Goal: Task Accomplishment & Management: Manage account settings

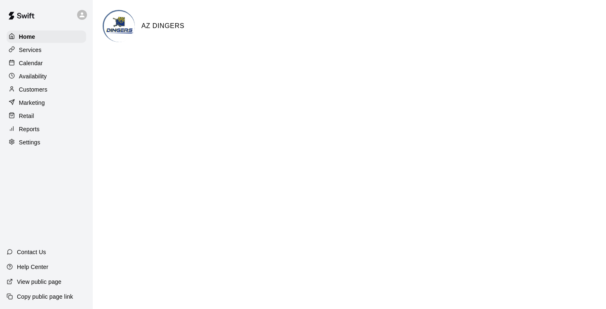
click at [32, 64] on p "Calendar" at bounding box center [31, 63] width 24 height 8
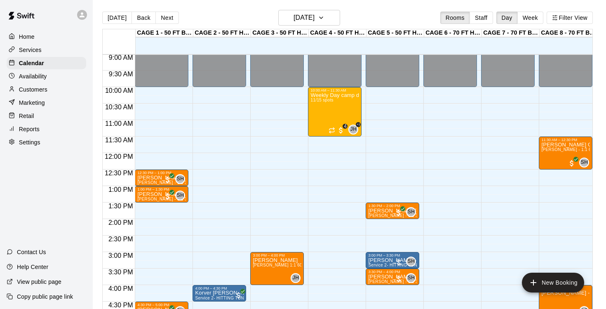
scroll to position [299, 0]
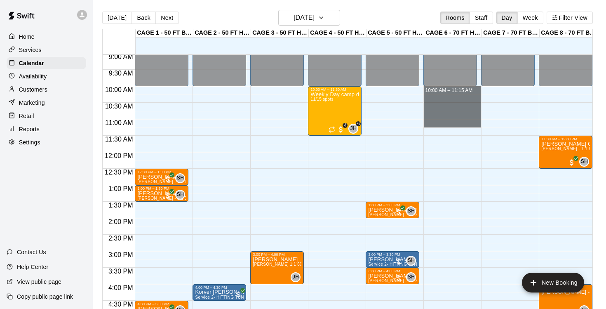
drag, startPoint x: 457, startPoint y: 90, endPoint x: 461, endPoint y: 121, distance: 31.1
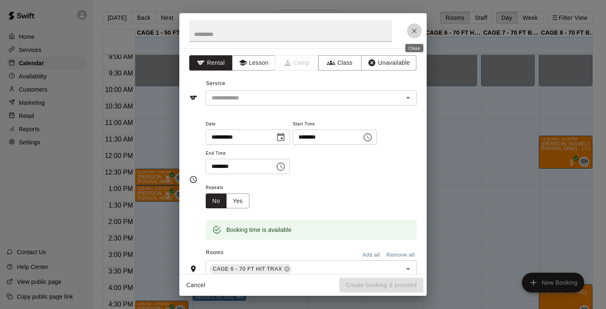
click at [416, 32] on icon "Close" at bounding box center [414, 31] width 8 height 8
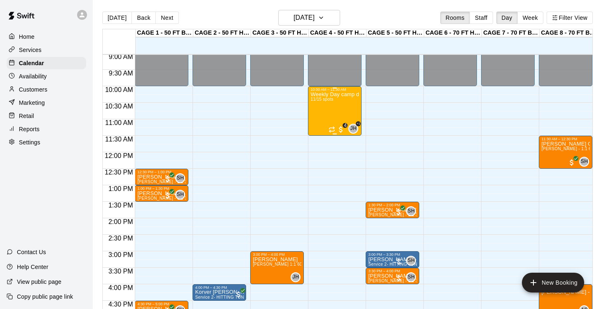
click at [331, 115] on div "Weekly Day camp drop in session - [DATE] / [DATE] / [DATE] 11/15 spots" at bounding box center [335, 246] width 49 height 309
click at [322, 101] on icon "edit" at bounding box center [319, 101] width 10 height 10
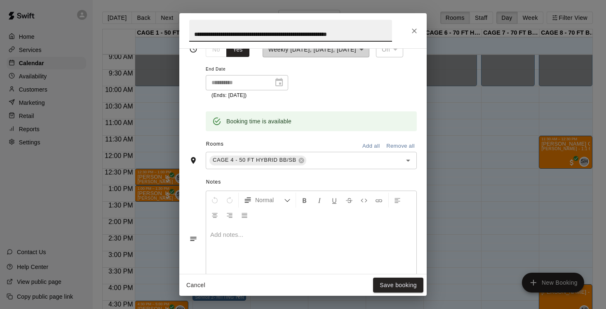
scroll to position [153, 0]
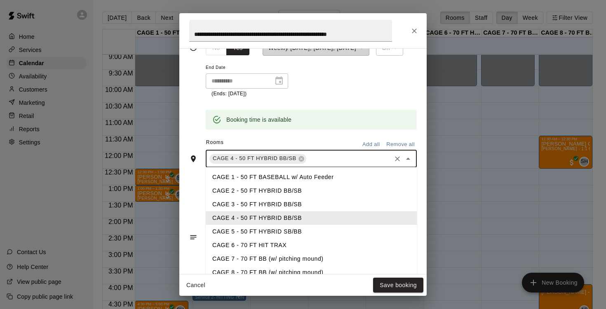
click at [330, 155] on input "text" at bounding box center [349, 158] width 82 height 10
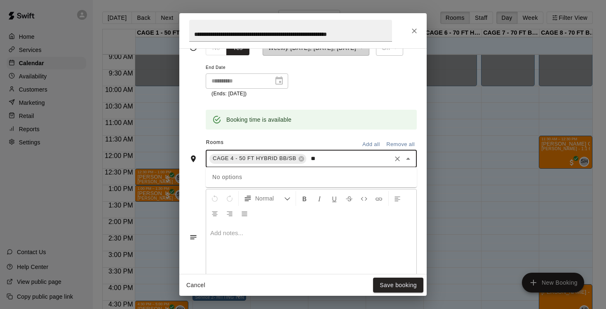
type input "*"
click at [289, 174] on li "CAGE 6 - 70 FT HIT TRAX" at bounding box center [311, 177] width 211 height 14
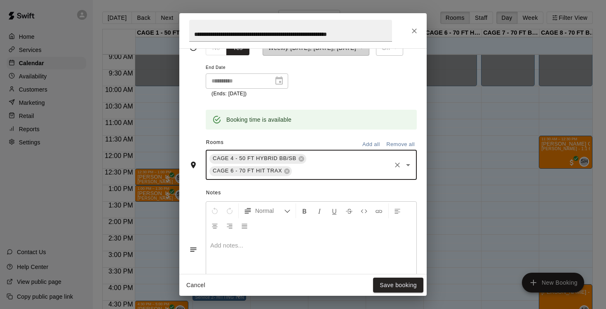
type input "*"
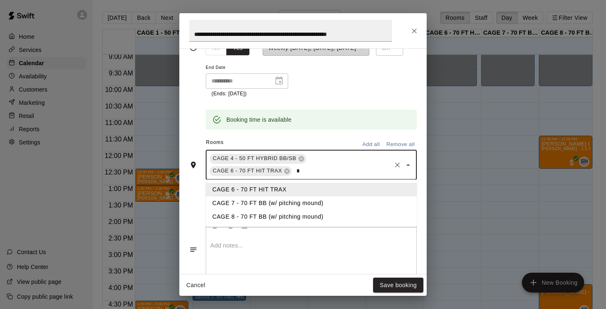
click at [251, 201] on li "CAGE 7 - 70 FT BB (w/ pitching mound)" at bounding box center [311, 203] width 211 height 14
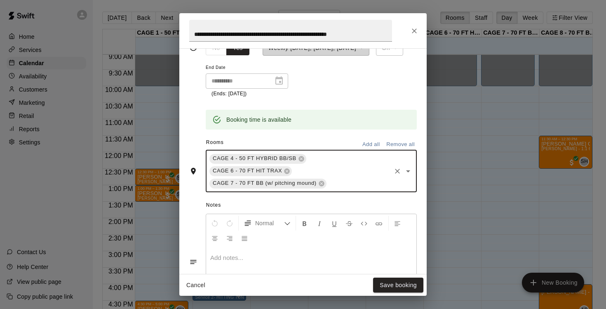
type input "*"
click at [239, 201] on li "CAGE 8 - 70 FT BB (w/ pitching mound)" at bounding box center [311, 202] width 211 height 14
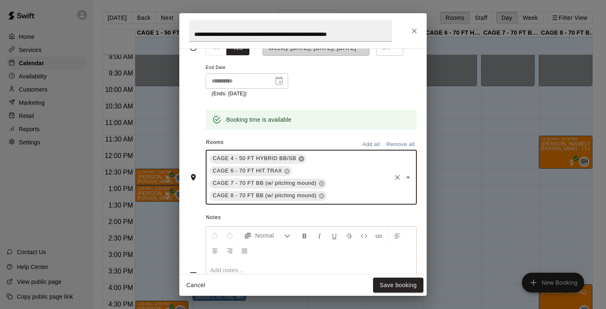
click at [304, 157] on icon at bounding box center [301, 158] width 5 height 5
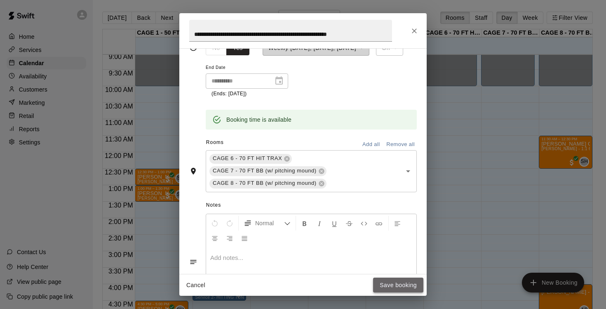
click at [396, 283] on button "Save booking" at bounding box center [398, 285] width 50 height 15
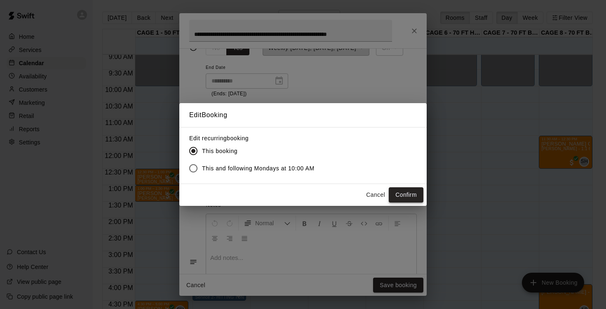
click at [400, 194] on button "Confirm" at bounding box center [406, 194] width 35 height 15
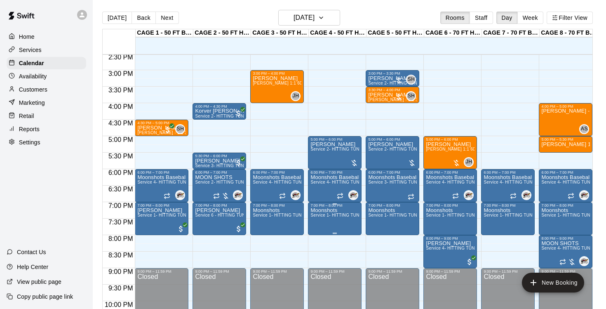
scroll to position [482, 0]
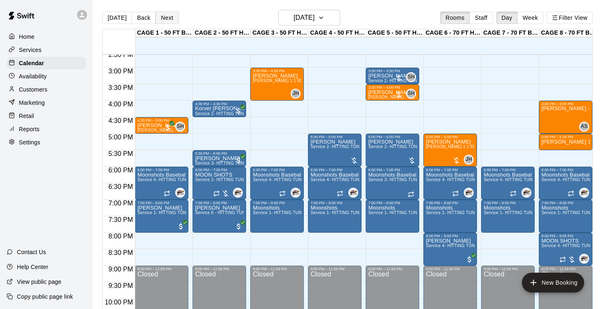
click at [168, 17] on button "Next" at bounding box center [166, 18] width 23 height 12
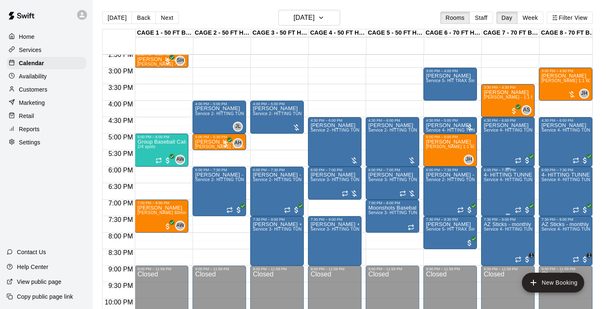
click at [495, 184] on icon "edit" at bounding box center [493, 181] width 10 height 10
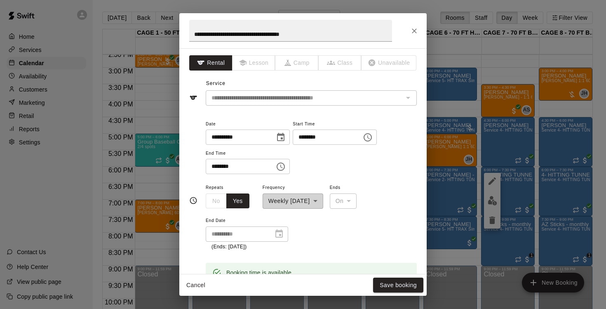
click at [415, 22] on div "**********" at bounding box center [302, 30] width 247 height 35
click at [415, 29] on icon "Close" at bounding box center [414, 31] width 8 height 8
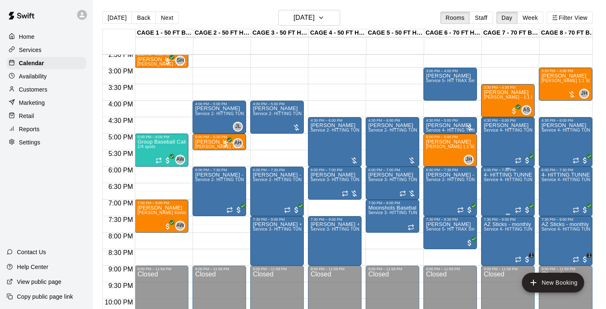
click at [490, 203] on img "edit" at bounding box center [492, 200] width 9 height 9
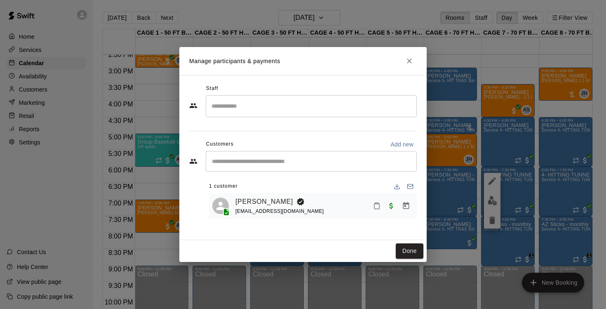
click at [411, 50] on h2 "Manage participants & payments" at bounding box center [302, 61] width 247 height 28
click at [410, 59] on icon "Close" at bounding box center [409, 61] width 8 height 8
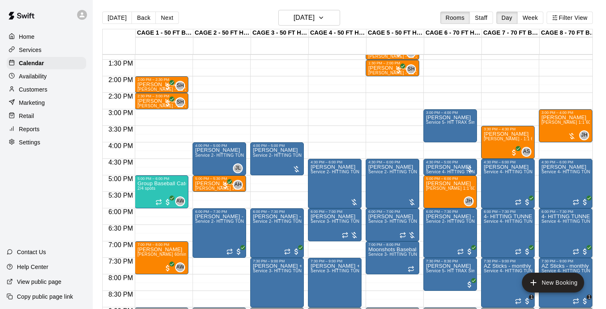
scroll to position [436, 0]
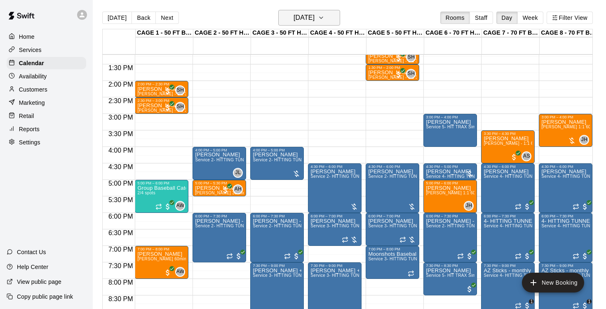
click at [306, 16] on h6 "[DATE]" at bounding box center [304, 18] width 21 height 12
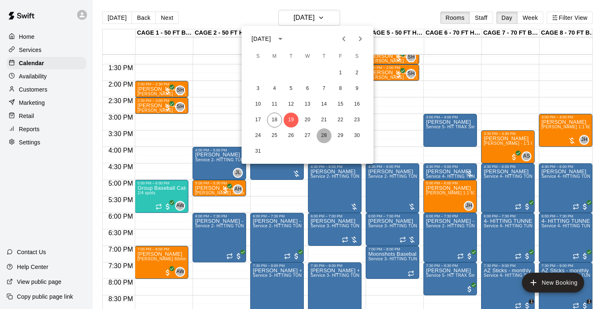
click at [326, 138] on button "28" at bounding box center [324, 135] width 15 height 15
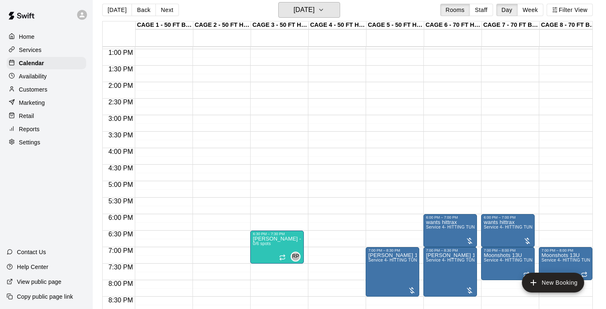
scroll to position [426, 0]
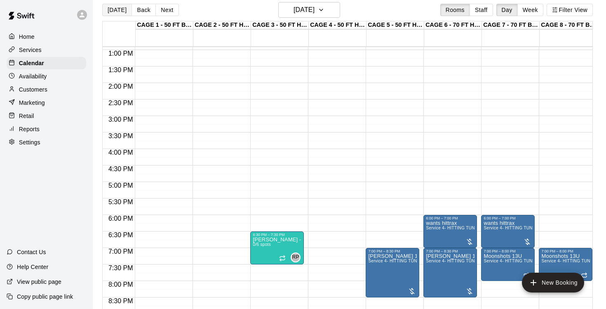
click at [120, 7] on button "[DATE]" at bounding box center [117, 10] width 30 height 12
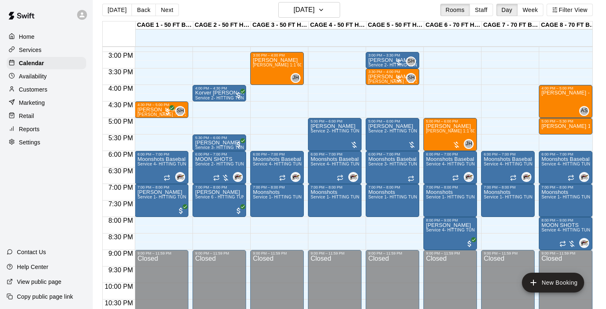
scroll to position [488, 0]
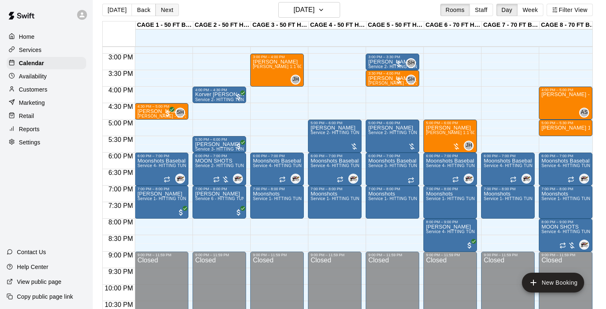
click at [167, 9] on button "Next" at bounding box center [166, 10] width 23 height 12
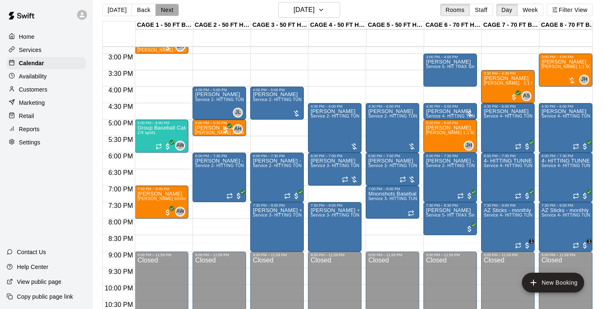
click at [167, 9] on button "Next" at bounding box center [166, 10] width 23 height 12
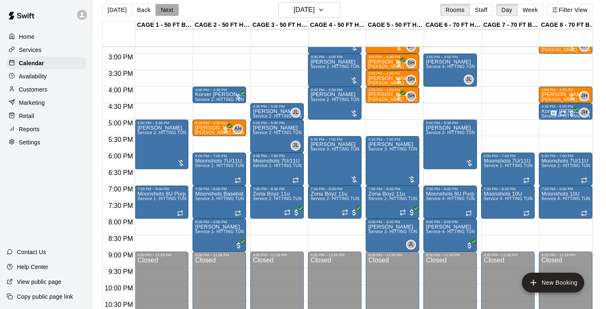
click at [167, 9] on button "Next" at bounding box center [166, 10] width 23 height 12
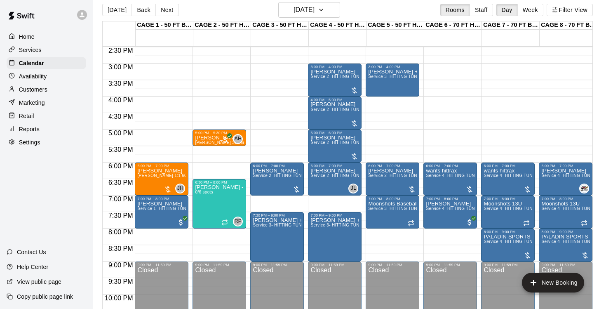
scroll to position [474, 0]
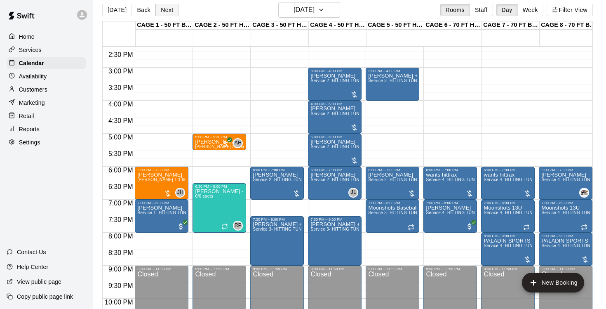
click at [161, 10] on button "Next" at bounding box center [166, 10] width 23 height 12
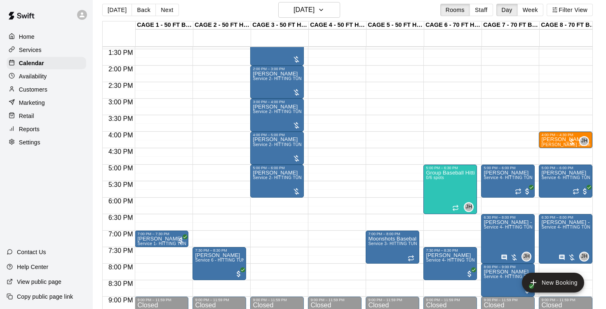
scroll to position [444, 0]
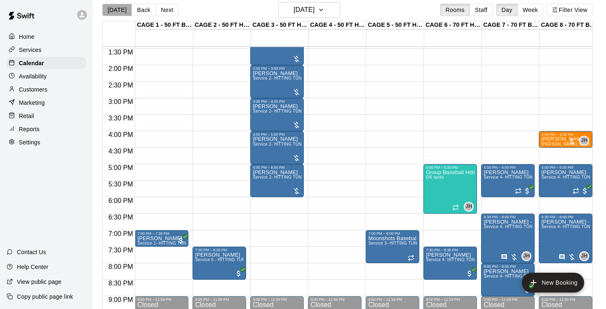
click at [120, 9] on button "[DATE]" at bounding box center [117, 10] width 30 height 12
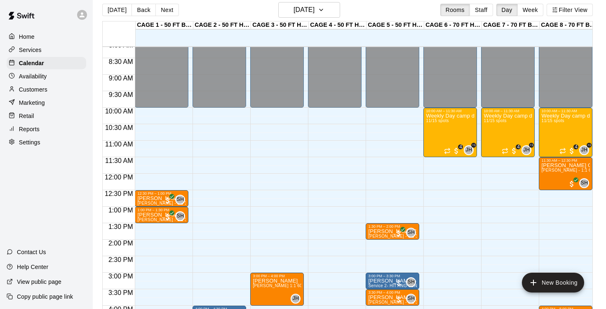
scroll to position [267, 0]
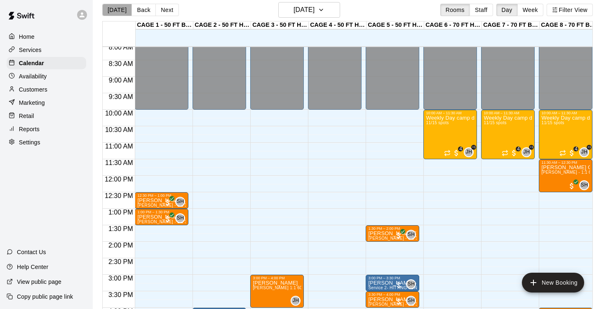
click at [117, 11] on button "[DATE]" at bounding box center [117, 10] width 30 height 12
click at [160, 205] on span "[PERSON_NAME] - 1:1 30 min Baseball Hitting instruction" at bounding box center [194, 205] width 114 height 5
click at [150, 211] on icon "edit" at bounding box center [146, 212] width 10 height 10
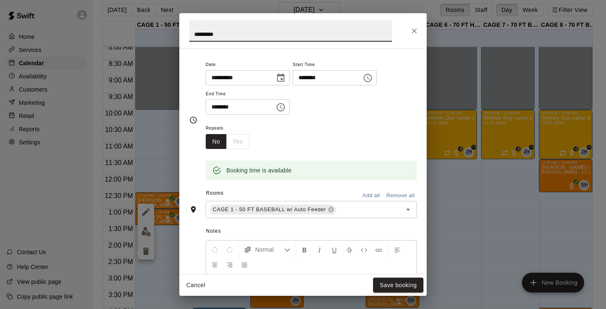
scroll to position [61, 0]
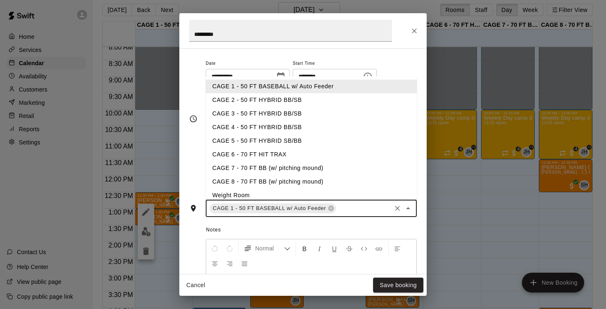
click at [346, 210] on input "text" at bounding box center [363, 208] width 53 height 10
type input "*"
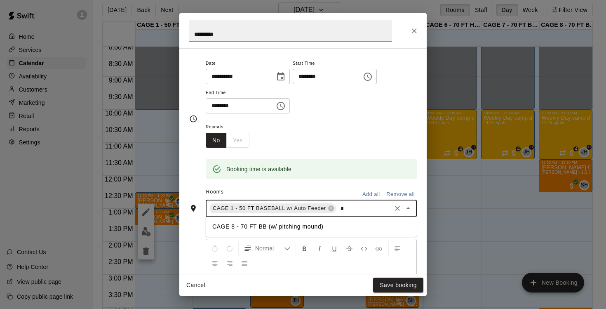
click at [262, 226] on li "CAGE 8 - 70 FT BB (w/ pitching mound)" at bounding box center [311, 227] width 211 height 14
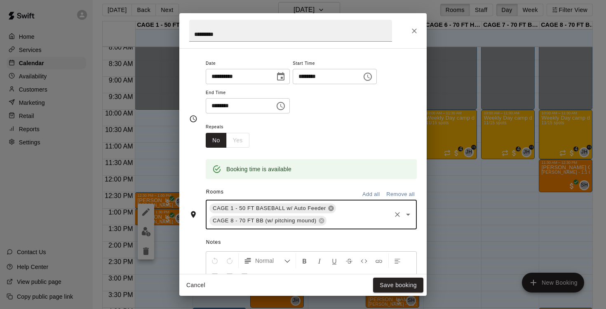
click at [333, 207] on icon at bounding box center [330, 208] width 5 height 5
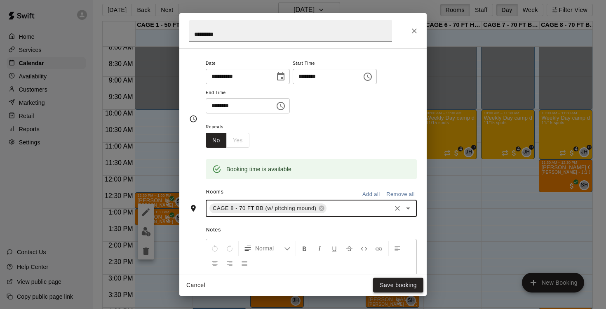
click at [386, 285] on button "Save booking" at bounding box center [398, 285] width 50 height 15
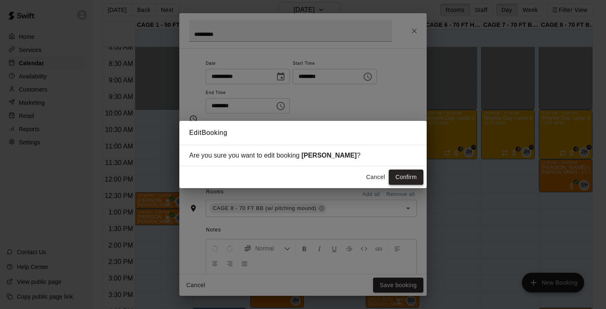
click at [404, 175] on button "Confirm" at bounding box center [406, 177] width 35 height 15
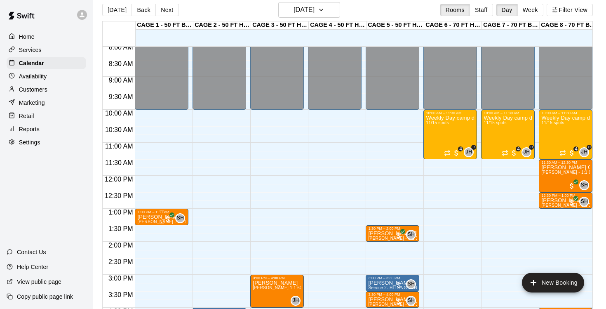
click at [158, 214] on div "1:00 PM – 1:30 PM" at bounding box center [161, 212] width 49 height 4
click at [146, 217] on icon "edit" at bounding box center [146, 219] width 10 height 10
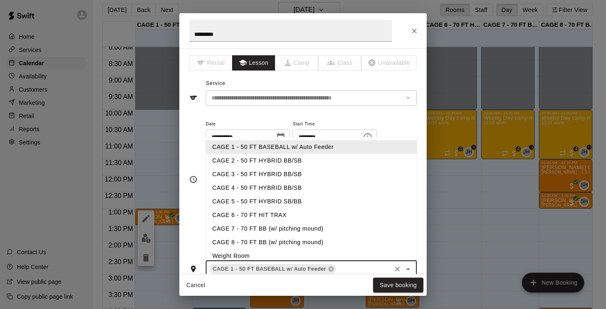
click at [352, 269] on input "text" at bounding box center [363, 269] width 53 height 10
type input "*"
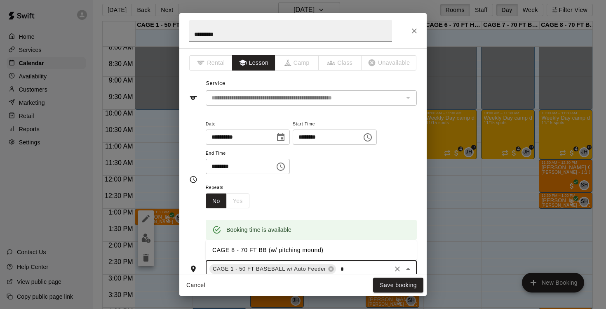
click at [308, 249] on li "CAGE 8 - 70 FT BB (w/ pitching mound)" at bounding box center [311, 250] width 211 height 14
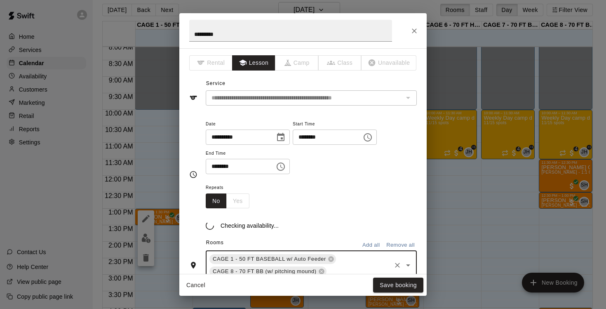
scroll to position [118, 0]
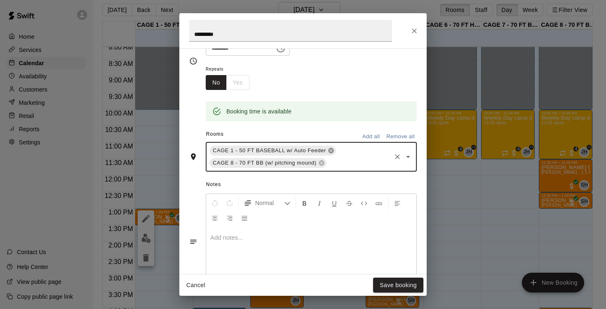
click at [331, 150] on icon at bounding box center [330, 150] width 5 height 5
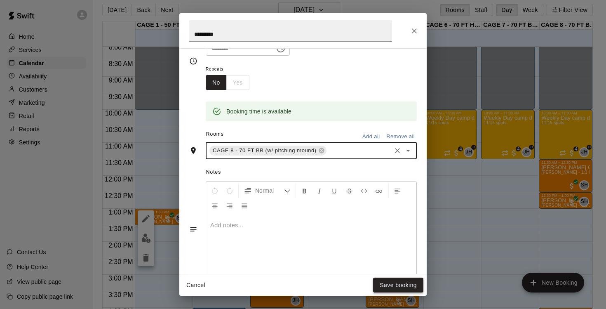
click at [391, 287] on button "Save booking" at bounding box center [398, 285] width 50 height 15
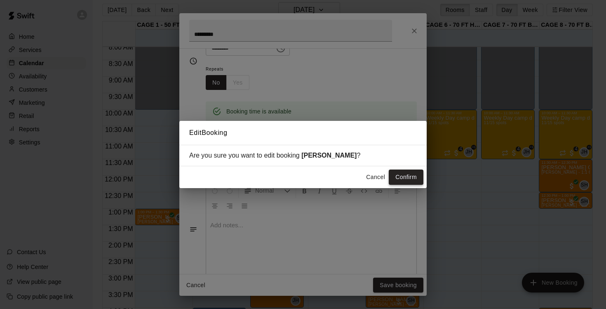
click at [407, 175] on button "Confirm" at bounding box center [406, 177] width 35 height 15
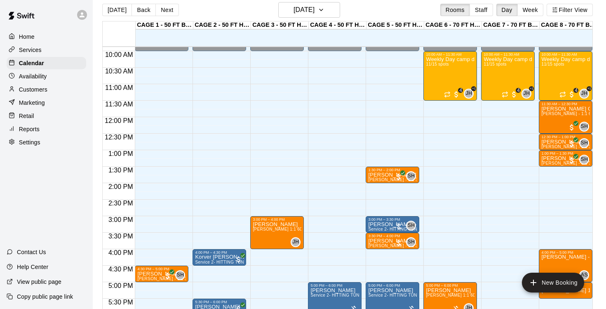
scroll to position [338, 0]
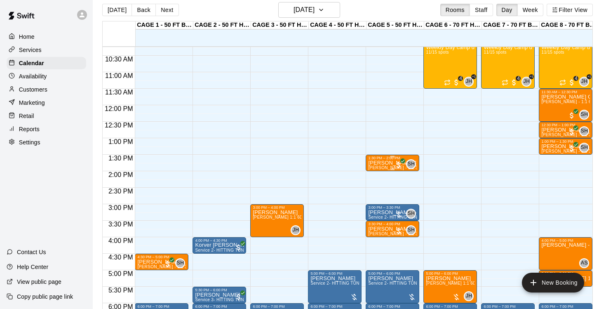
click at [389, 163] on p "[PERSON_NAME] [PERSON_NAME]" at bounding box center [392, 163] width 49 height 0
click at [402, 187] on div at bounding box center [303, 154] width 606 height 309
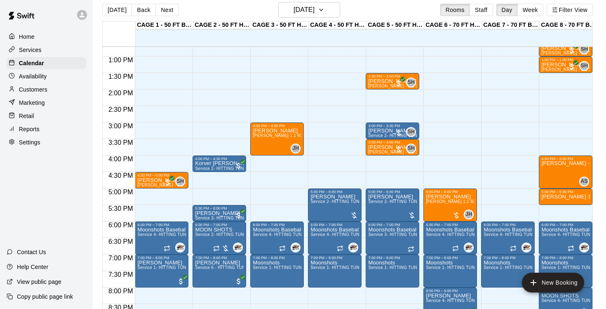
scroll to position [420, 0]
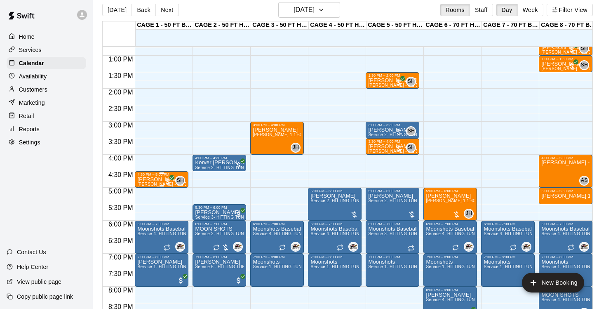
click at [154, 179] on p "[PERSON_NAME]" at bounding box center [161, 179] width 49 height 0
click at [147, 187] on icon "edit" at bounding box center [145, 188] width 7 height 7
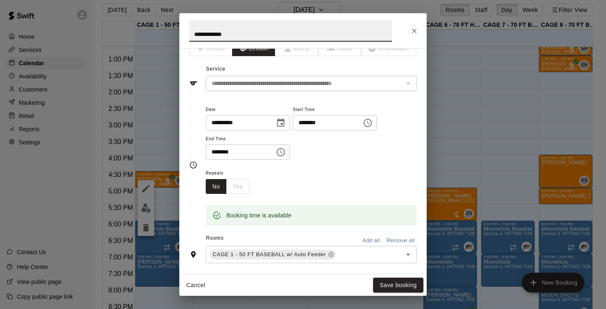
scroll to position [15, 0]
click at [346, 249] on input "text" at bounding box center [363, 254] width 53 height 10
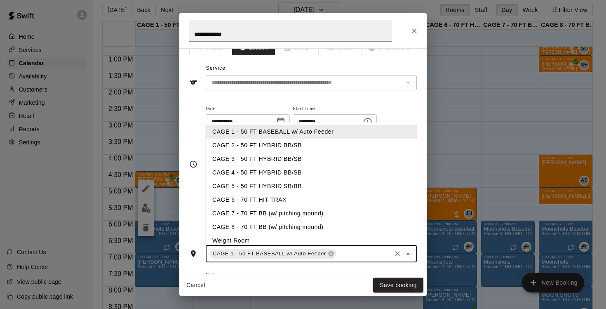
type input "*"
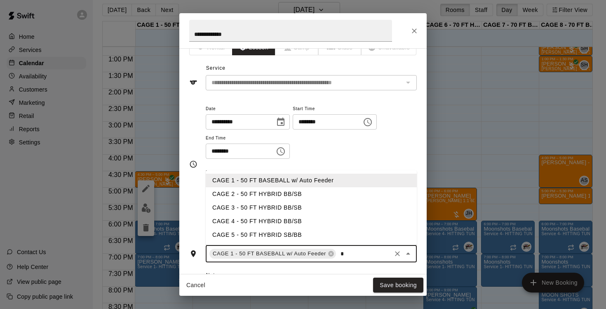
click at [283, 234] on li "CAGE 5 - 50 FT HYBRID SB/BB" at bounding box center [311, 235] width 211 height 14
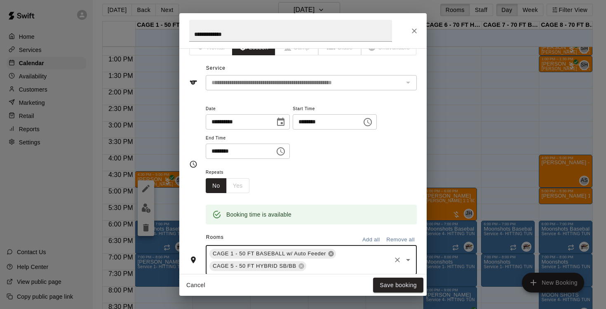
click at [330, 254] on icon at bounding box center [330, 253] width 5 height 5
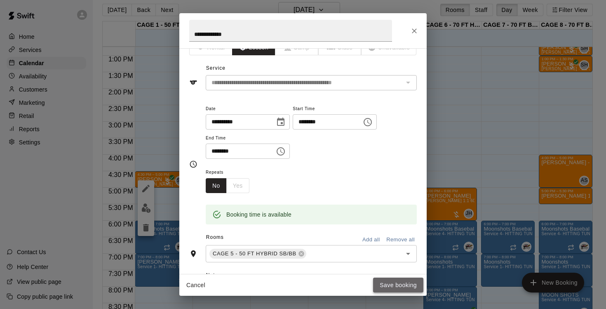
click at [392, 287] on button "Save booking" at bounding box center [398, 285] width 50 height 15
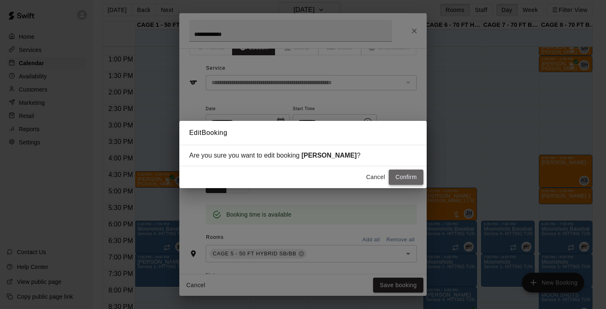
click at [417, 172] on button "Confirm" at bounding box center [406, 177] width 35 height 15
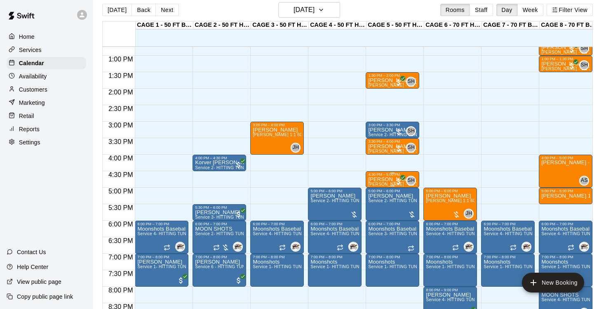
click at [389, 179] on p "[PERSON_NAME]" at bounding box center [392, 179] width 49 height 0
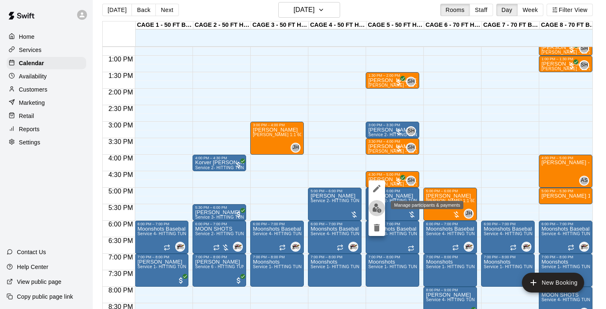
click at [375, 210] on img "edit" at bounding box center [376, 207] width 9 height 9
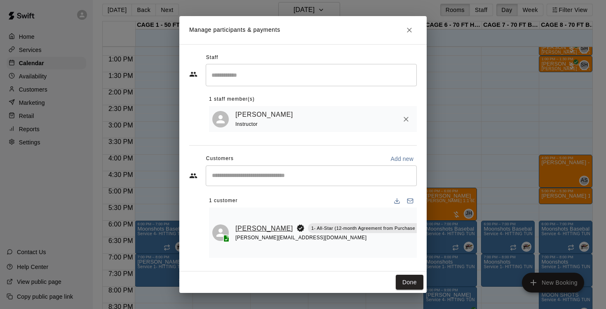
click at [238, 226] on link "[PERSON_NAME]" at bounding box center [265, 228] width 58 height 11
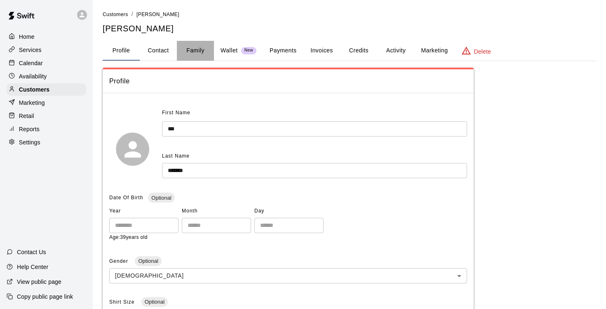
click at [196, 51] on button "Family" at bounding box center [195, 51] width 37 height 20
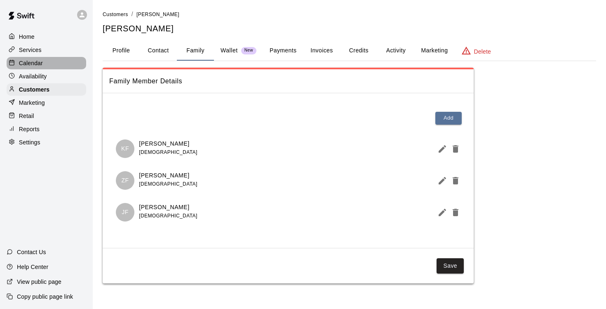
click at [35, 61] on p "Calendar" at bounding box center [31, 63] width 24 height 8
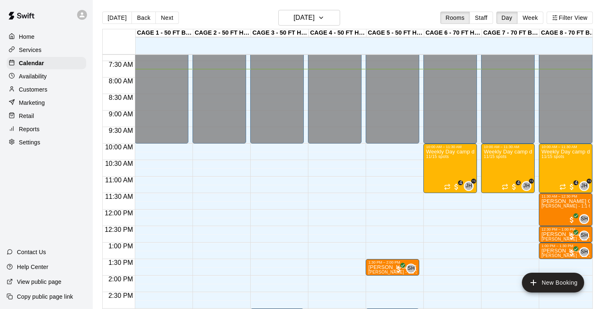
scroll to position [241, 0]
click at [121, 19] on button "[DATE]" at bounding box center [117, 18] width 30 height 12
